Goal: Information Seeking & Learning: Learn about a topic

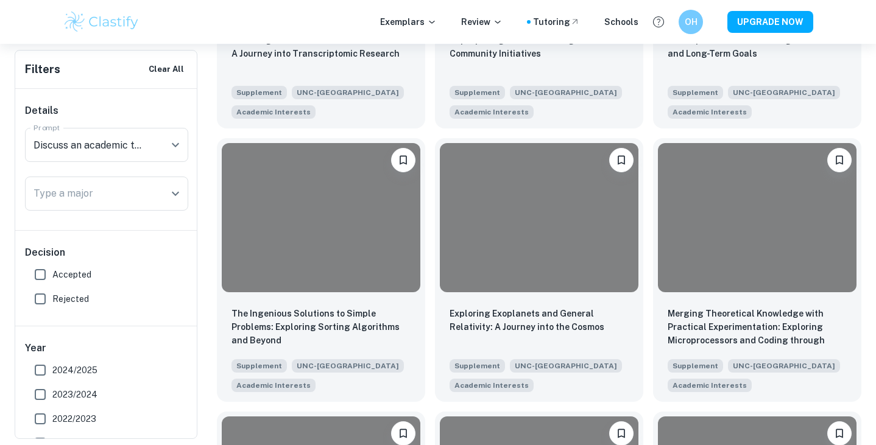
scroll to position [759, 0]
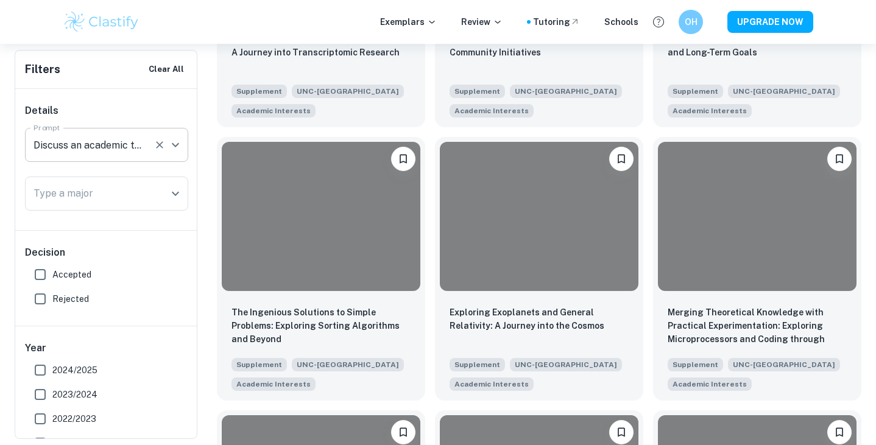
click at [145, 142] on input "Discuss an academic topic that you’re excited to explore and learn more about i…" at bounding box center [89, 144] width 118 height 23
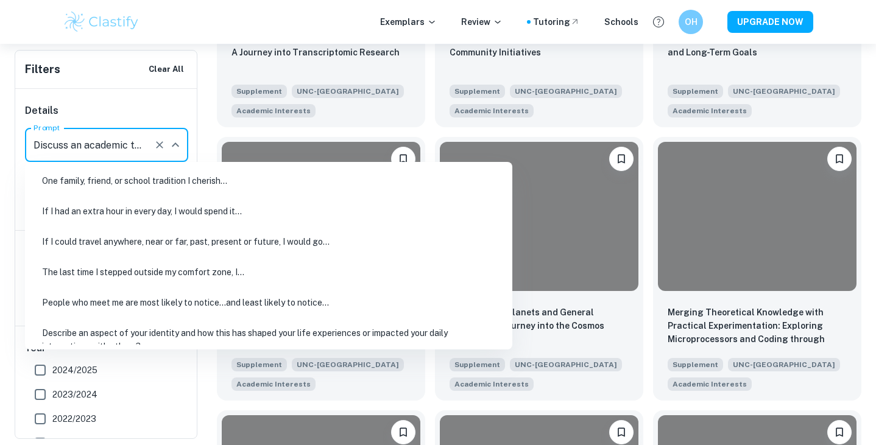
scroll to position [235, 0]
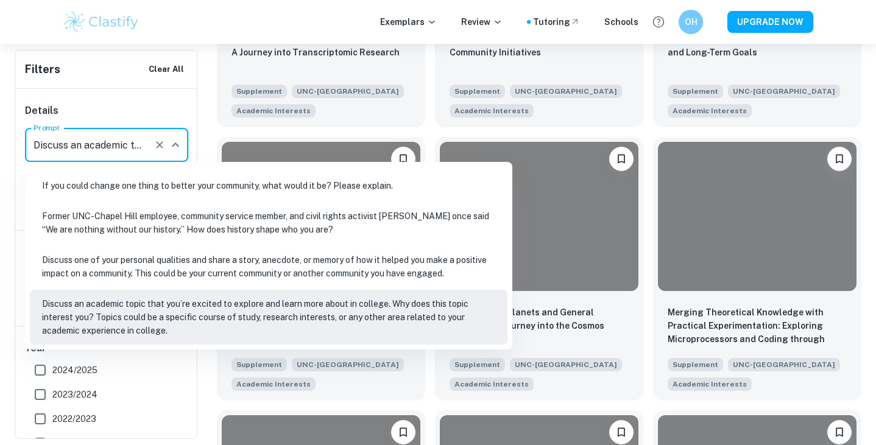
click at [135, 107] on h6 "Details" at bounding box center [106, 111] width 163 height 15
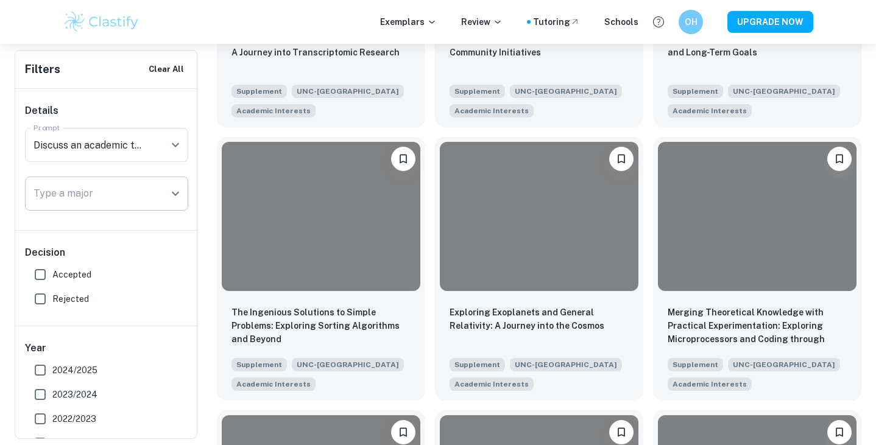
click at [128, 198] on input "Type a major" at bounding box center [97, 193] width 134 height 23
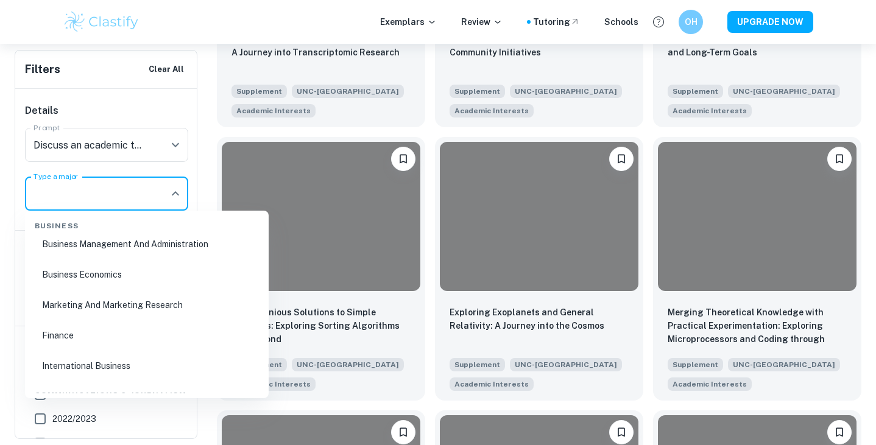
scroll to position [389, 0]
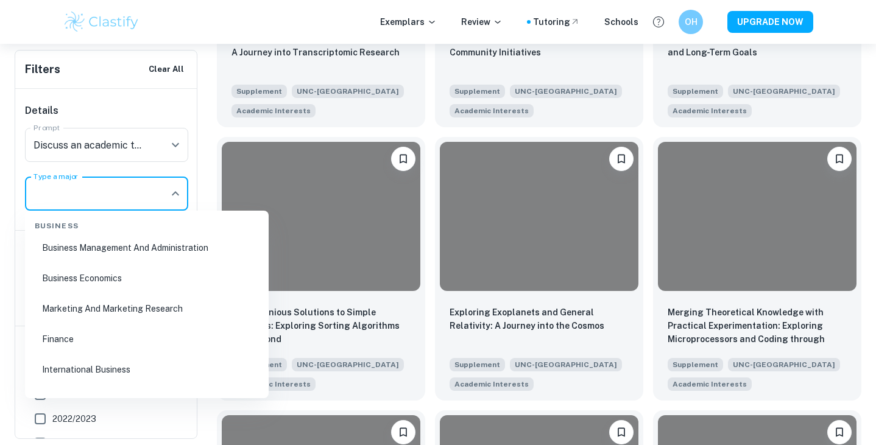
click at [136, 303] on li "Marketing And Marketing Research" at bounding box center [147, 309] width 234 height 28
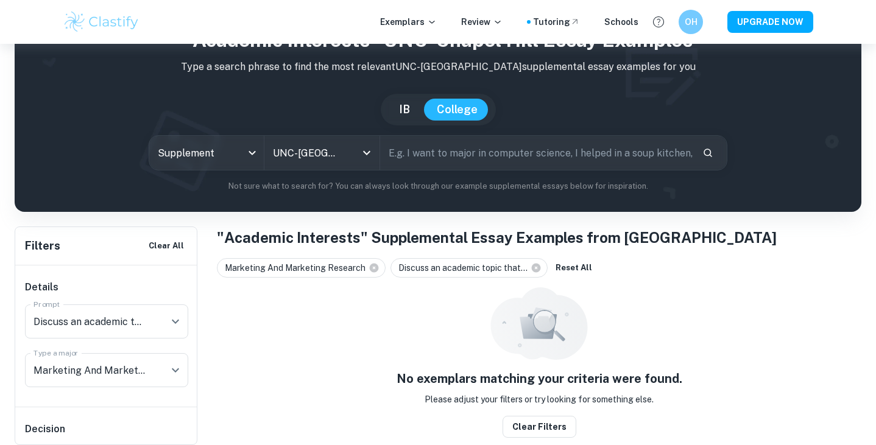
scroll to position [55, 0]
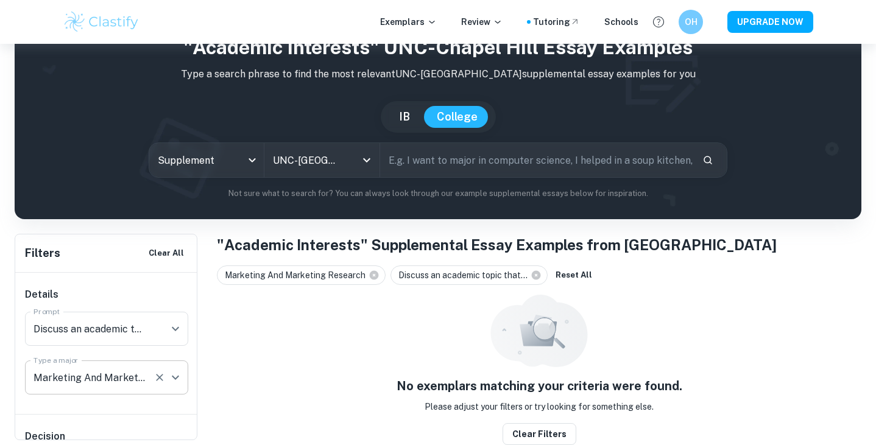
click at [125, 370] on input "Type a major" at bounding box center [89, 377] width 118 height 23
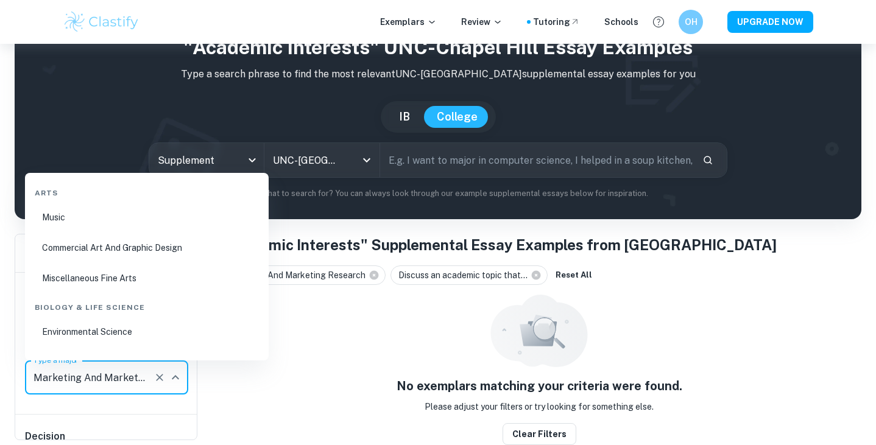
scroll to position [318, 0]
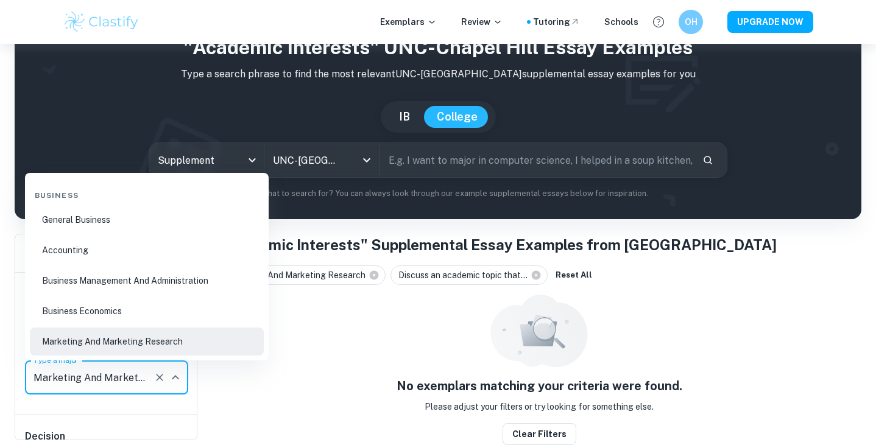
click at [122, 228] on li "General Business" at bounding box center [147, 220] width 234 height 28
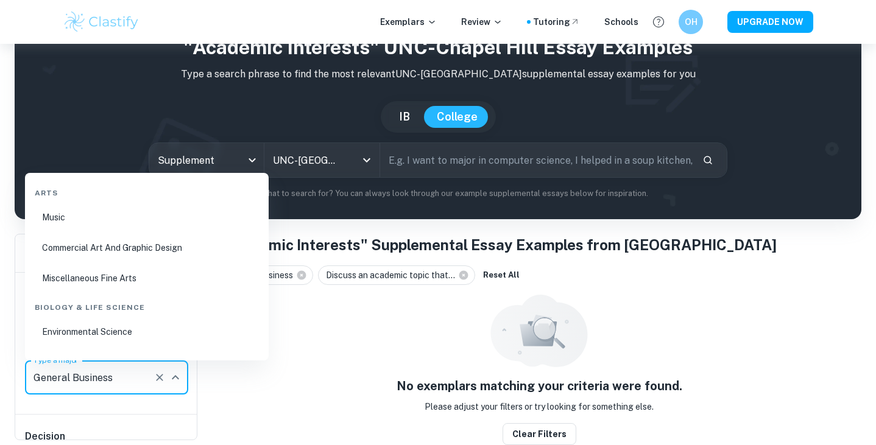
click at [122, 375] on input "Type a major" at bounding box center [89, 377] width 118 height 23
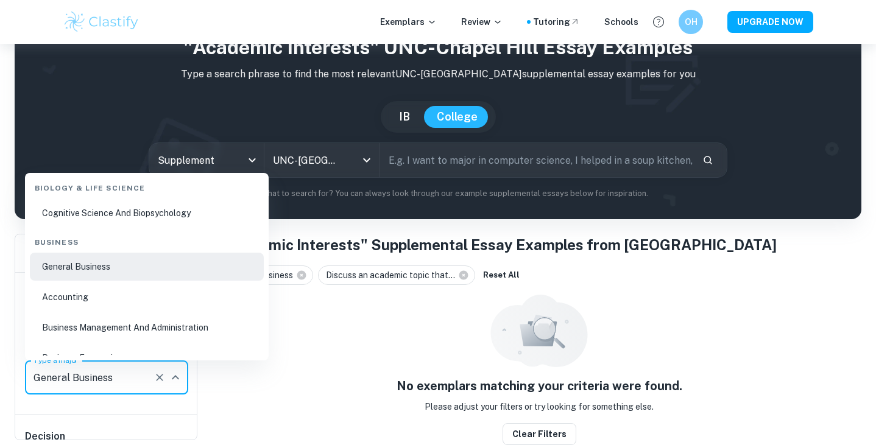
scroll to position [273, 0]
click at [130, 297] on li "Accounting" at bounding box center [147, 295] width 234 height 28
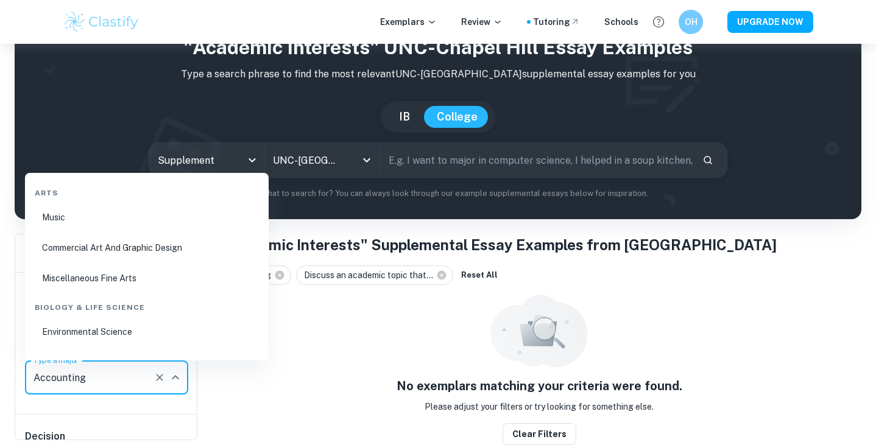
click at [121, 383] on input "Type a major" at bounding box center [89, 377] width 118 height 23
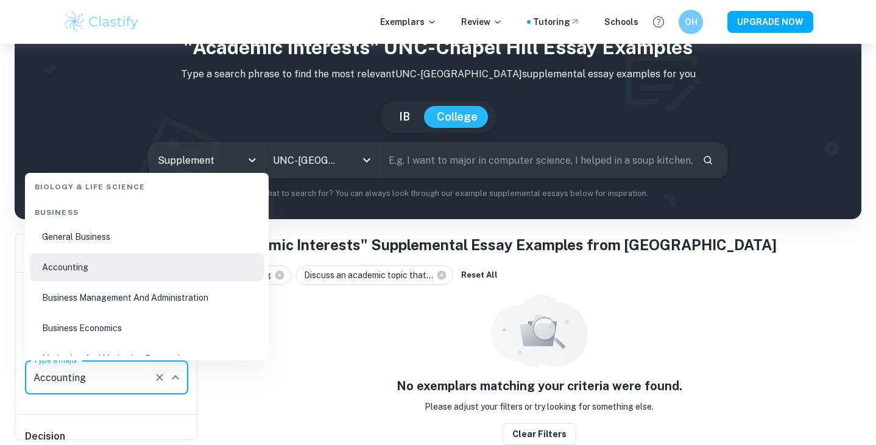
scroll to position [315, 0]
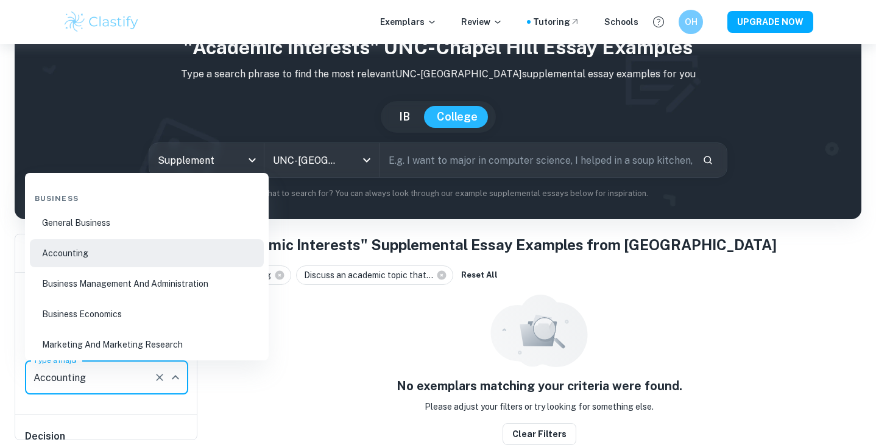
click at [124, 271] on li "Business Management And Administration" at bounding box center [147, 284] width 234 height 28
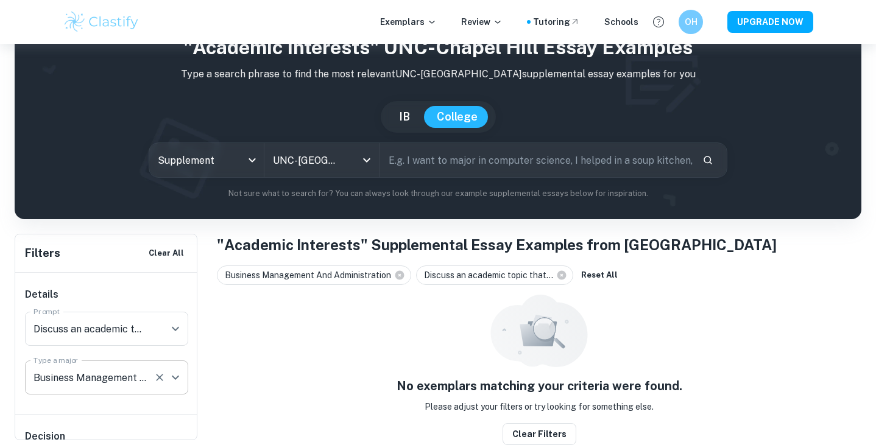
click at [116, 382] on input "Type a major" at bounding box center [89, 377] width 118 height 23
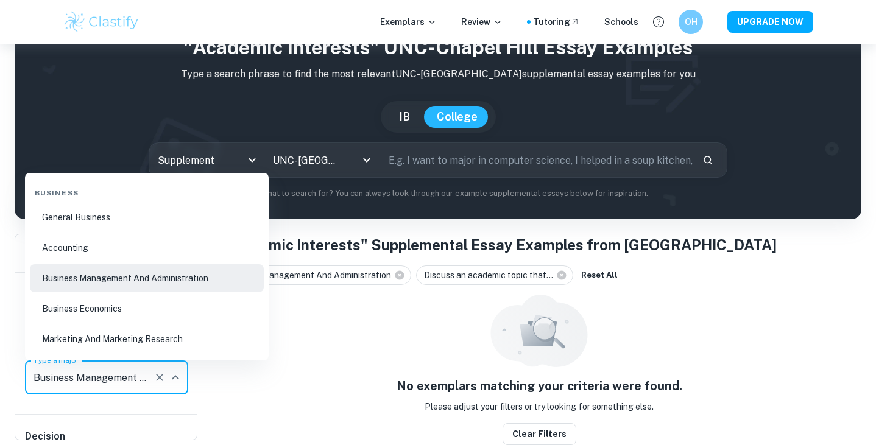
scroll to position [325, 0]
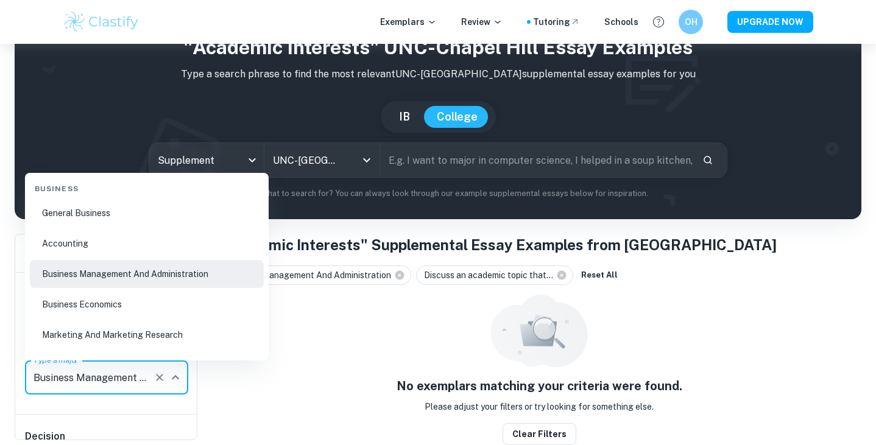
click at [111, 300] on li "Business Economics" at bounding box center [147, 305] width 234 height 28
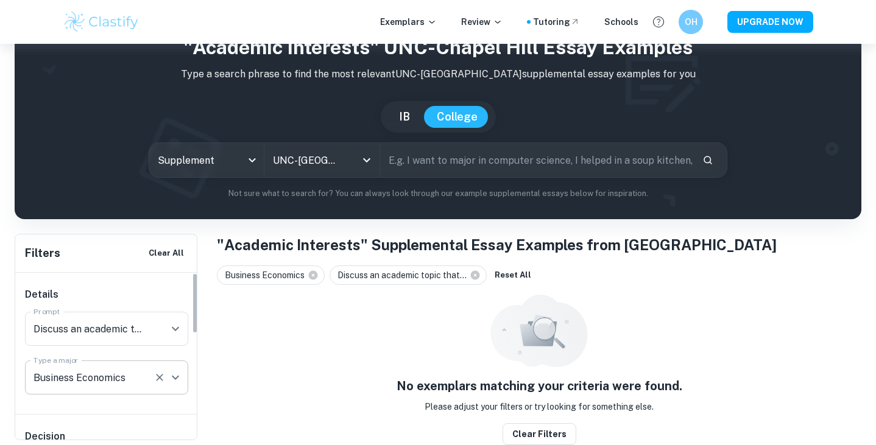
click at [115, 391] on div "Type a major" at bounding box center [106, 378] width 163 height 34
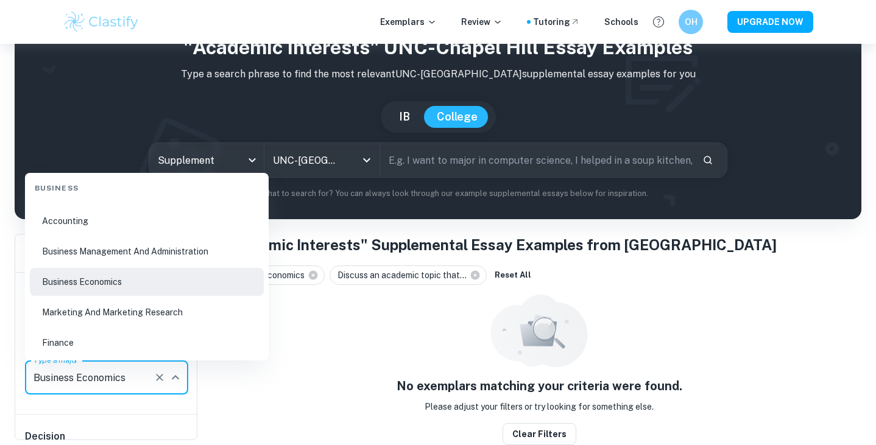
scroll to position [359, 0]
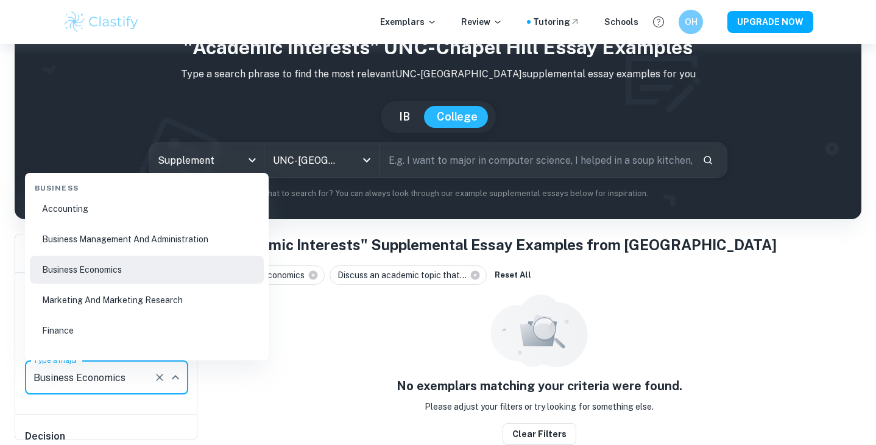
click at [112, 295] on li "Marketing And Marketing Research" at bounding box center [147, 300] width 234 height 28
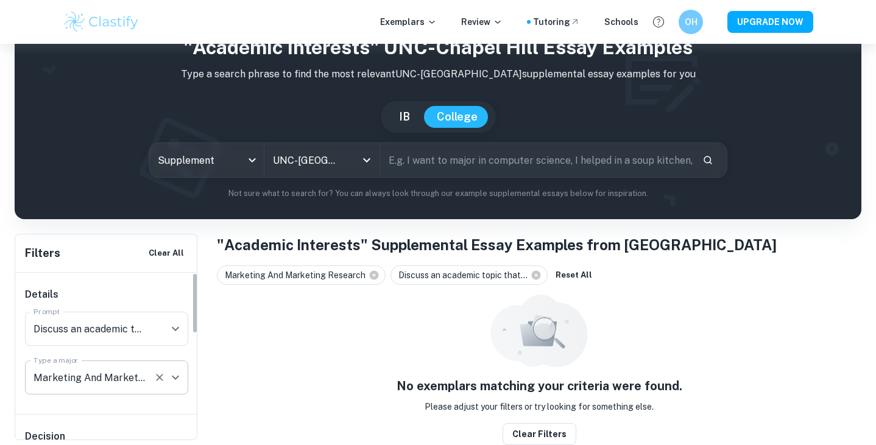
click at [113, 385] on input "Type a major" at bounding box center [89, 377] width 118 height 23
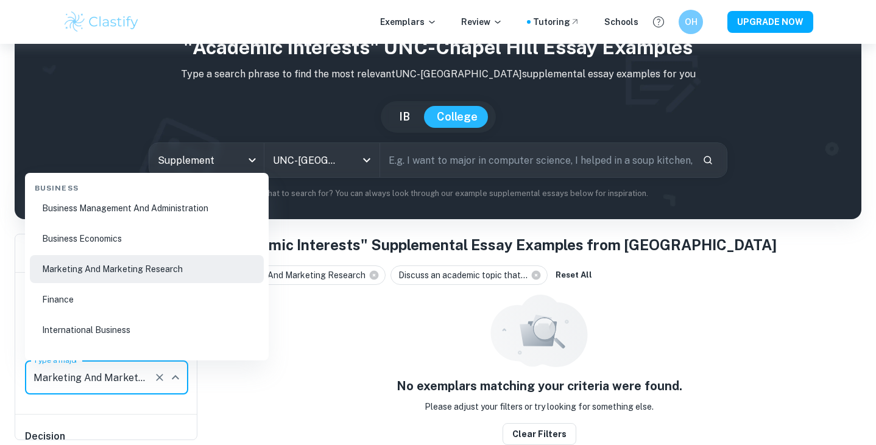
scroll to position [402, 0]
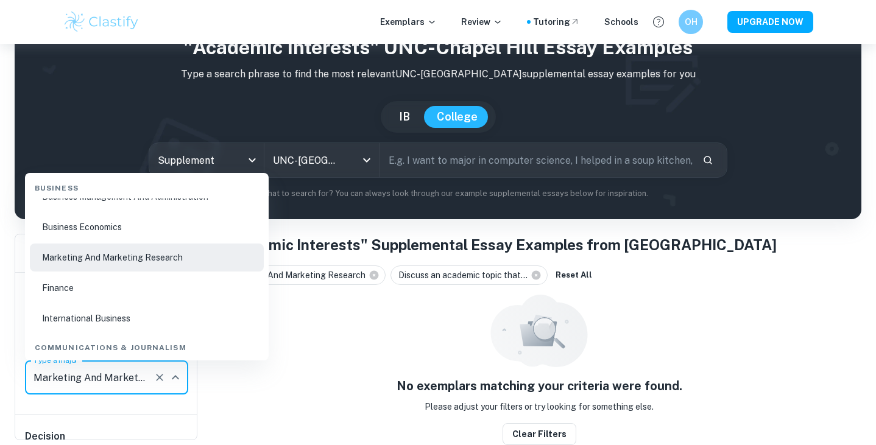
click at [110, 286] on li "Finance" at bounding box center [147, 288] width 234 height 28
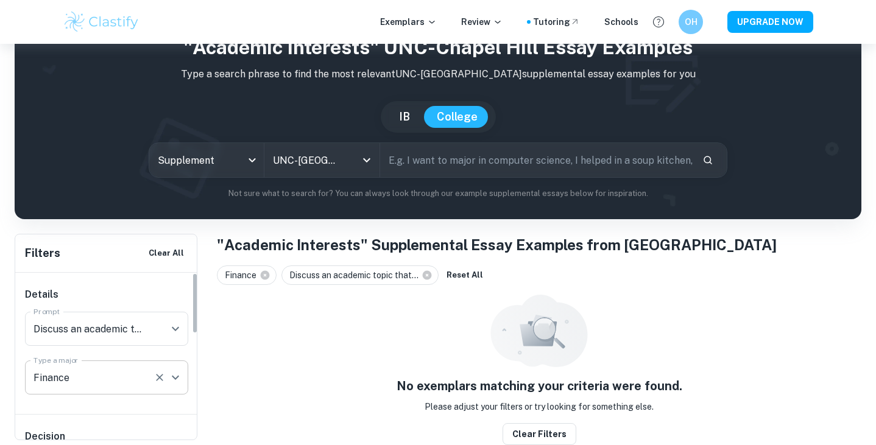
click at [121, 387] on input "Type a major" at bounding box center [89, 377] width 118 height 23
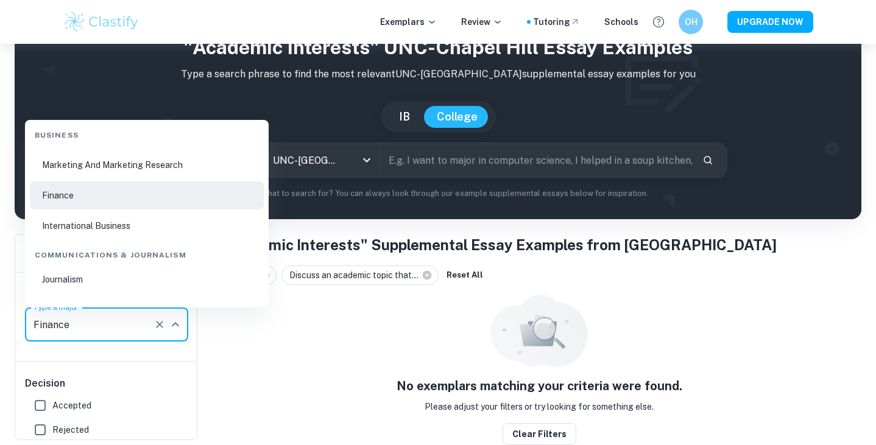
scroll to position [444, 0]
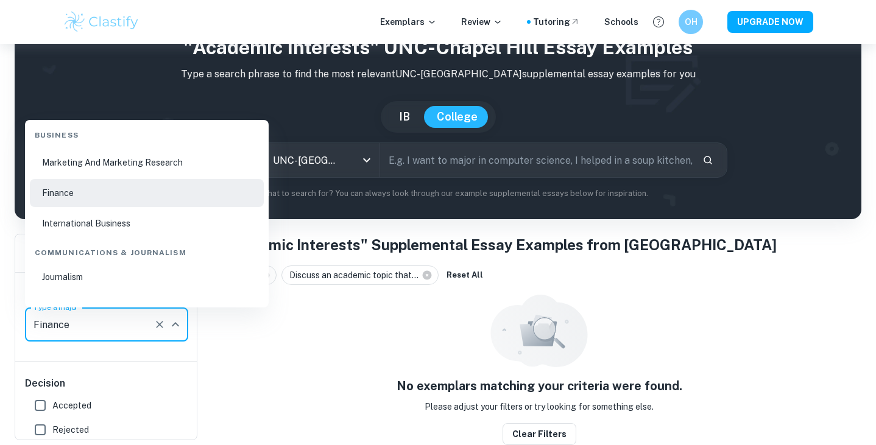
click at [109, 216] on li "International Business" at bounding box center [147, 224] width 234 height 28
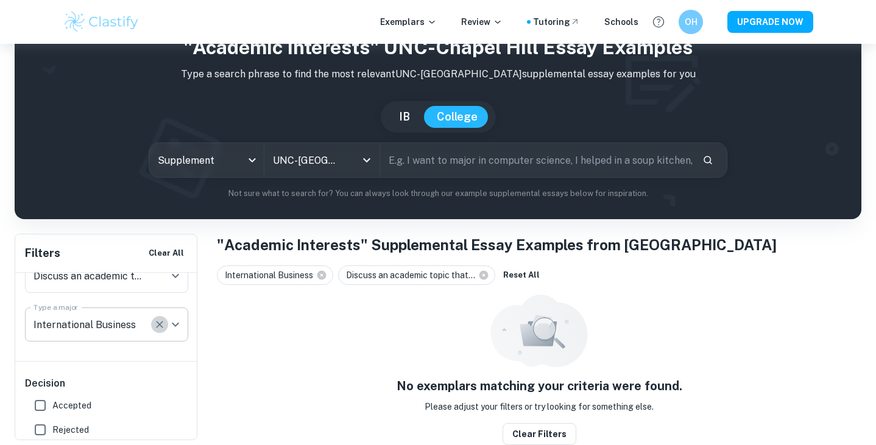
click at [162, 320] on icon "Clear" at bounding box center [160, 325] width 12 height 12
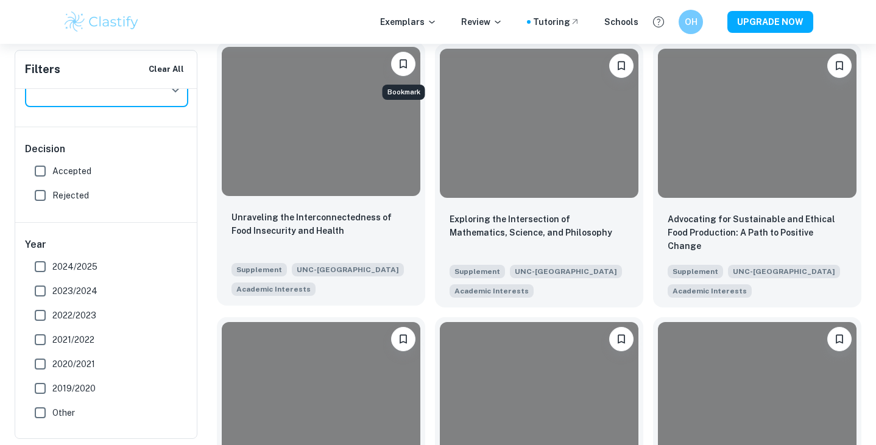
scroll to position [307, 0]
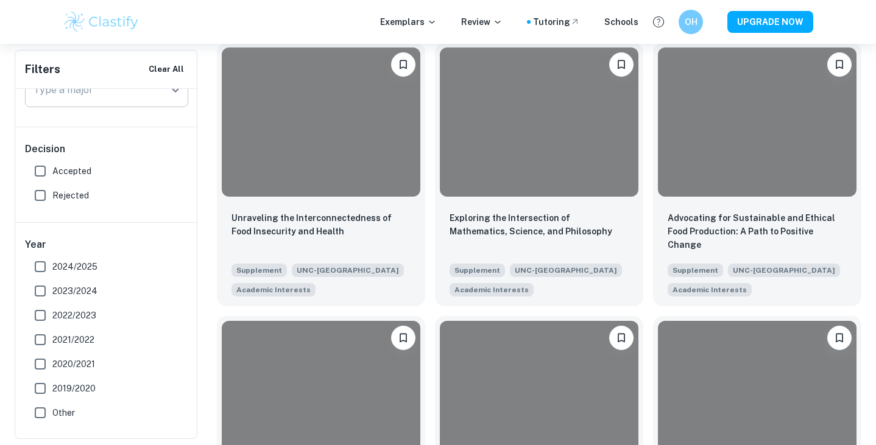
click at [70, 165] on span "Accepted" at bounding box center [71, 170] width 39 height 13
click at [52, 165] on input "Accepted" at bounding box center [40, 171] width 24 height 24
checkbox input "true"
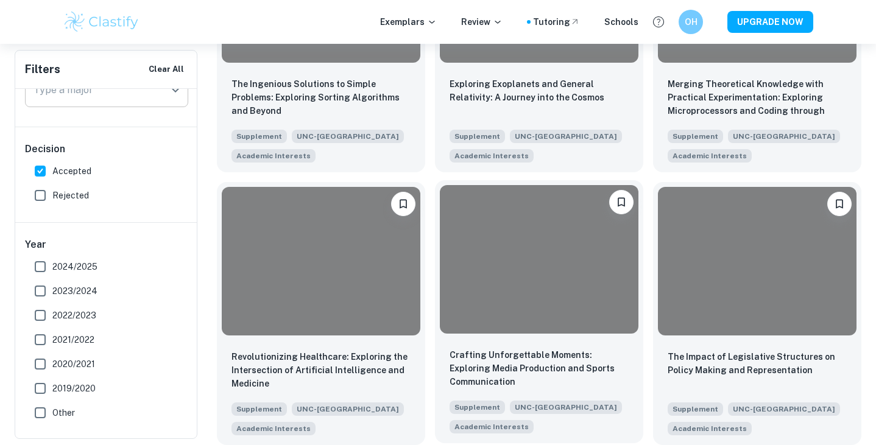
scroll to position [987, 0]
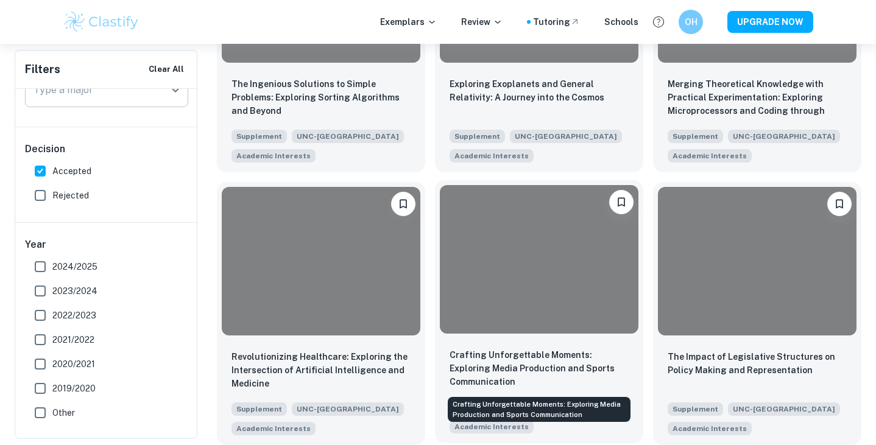
click at [515, 359] on p "Crafting Unforgettable Moments: Exploring Media Production and Sports Communica…" at bounding box center [539, 368] width 179 height 40
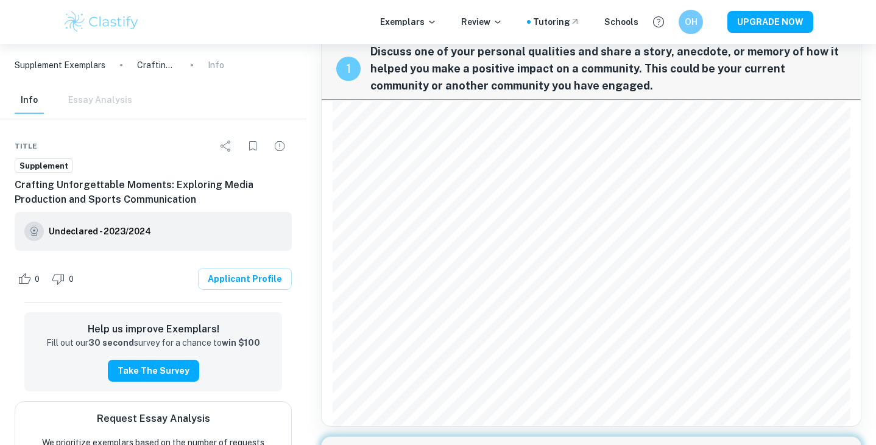
scroll to position [30, 0]
